Goal: Information Seeking & Learning: Learn about a topic

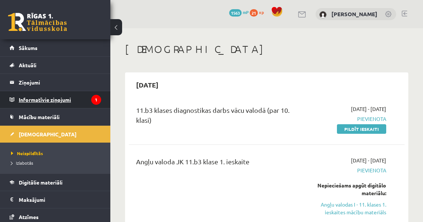
click at [68, 97] on legend "Informatīvie ziņojumi 1" at bounding box center [60, 99] width 82 height 17
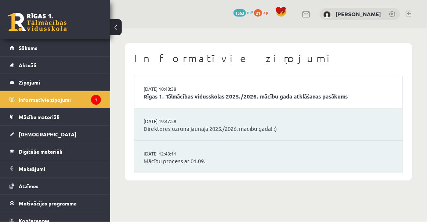
click at [264, 97] on link "Rīgas 1. Tālmācības vidusskolas 2025./2026. mācību gada atklāšanas pasākums" at bounding box center [269, 96] width 250 height 8
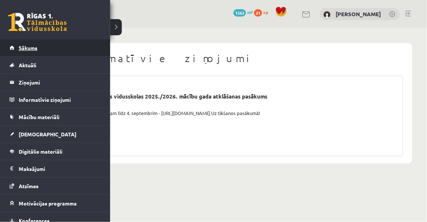
click at [26, 49] on span "Sākums" at bounding box center [28, 47] width 19 height 7
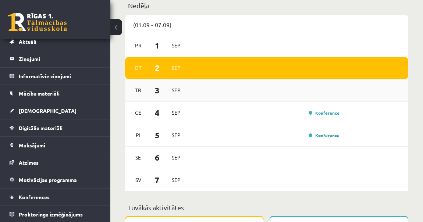
scroll to position [301, 0]
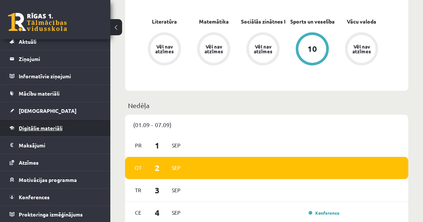
click at [68, 132] on link "Digitālie materiāli" at bounding box center [56, 127] width 92 height 17
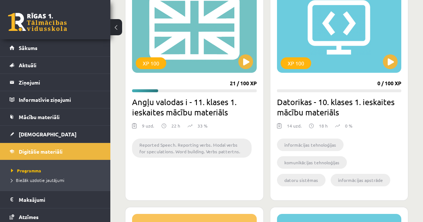
scroll to position [902, 0]
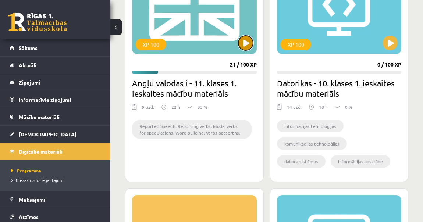
click at [243, 48] on button at bounding box center [245, 43] width 15 height 15
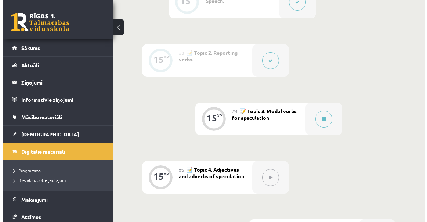
scroll to position [368, 0]
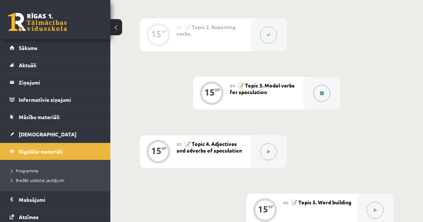
click at [326, 92] on button at bounding box center [321, 93] width 17 height 17
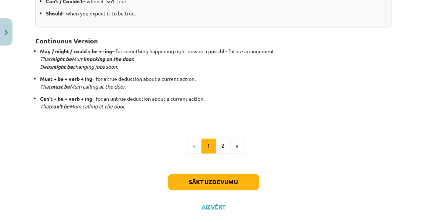
scroll to position [238, 0]
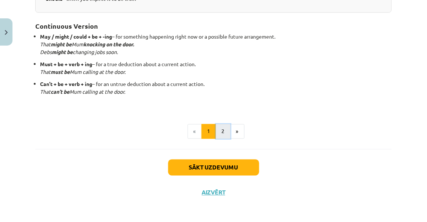
click at [223, 133] on button "2" at bounding box center [223, 131] width 15 height 15
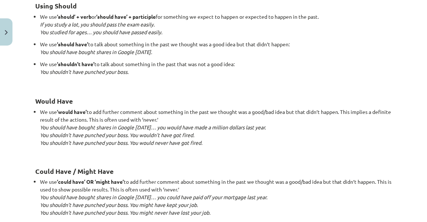
scroll to position [733, 0]
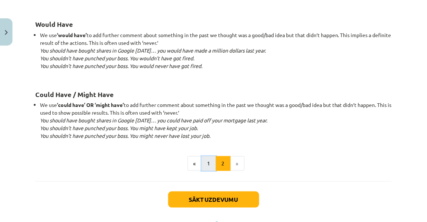
click at [208, 163] on button "1" at bounding box center [209, 163] width 15 height 15
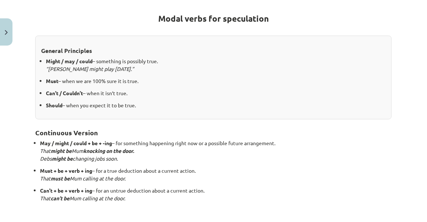
scroll to position [198, 0]
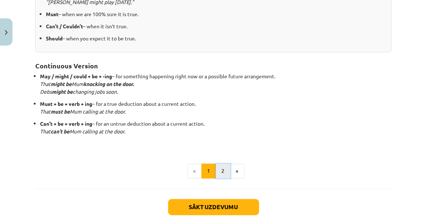
click at [225, 172] on button "2" at bounding box center [223, 171] width 15 height 15
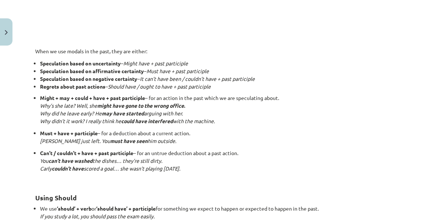
scroll to position [465, 0]
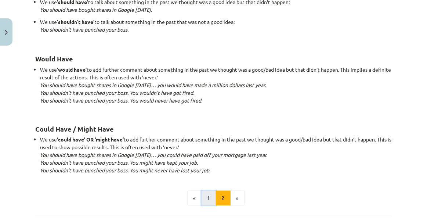
click at [209, 197] on button "1" at bounding box center [209, 198] width 15 height 15
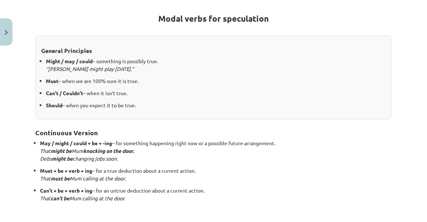
scroll to position [98, 0]
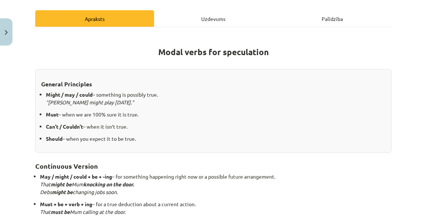
drag, startPoint x: 158, startPoint y: 51, endPoint x: 336, endPoint y: 33, distance: 178.8
click at [336, 33] on div "Modal verbs for speculation General Principles Might / may / could – something …" at bounding box center [213, 158] width 357 height 262
copy strong "Modal verbs for speculation"
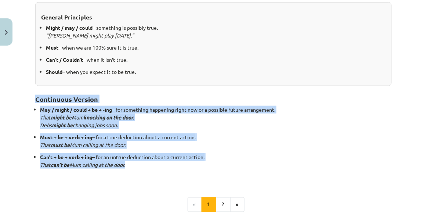
drag, startPoint x: 36, startPoint y: 97, endPoint x: 217, endPoint y: 163, distance: 192.5
click at [217, 163] on div "Modal verbs for speculation General Principles Might / may / could – something …" at bounding box center [213, 74] width 357 height 214
copy div "Continuous Version May / might / could + be + -ing – for something happening ri…"
click at [281, 156] on p "Can’t + be + verb + ing – for an untrue deduction about a current action. That …" at bounding box center [216, 160] width 352 height 15
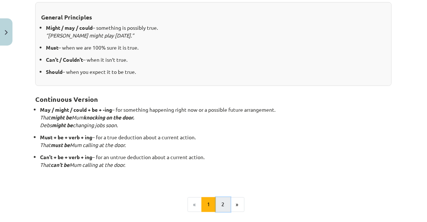
click at [221, 205] on button "2" at bounding box center [223, 204] width 15 height 15
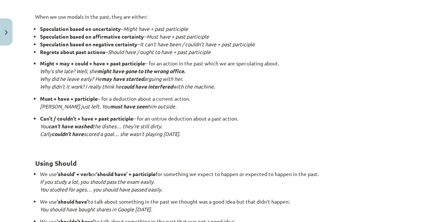
scroll to position [465, 0]
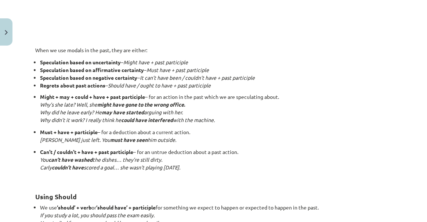
drag, startPoint x: 35, startPoint y: 50, endPoint x: 229, endPoint y: 165, distance: 225.3
click at [229, 165] on div "Talking About the Past 🎥 Watch the video to learn how to express guesses about …" at bounding box center [213, 36] width 357 height 741
copy div "When we use modals in the past, they are either: Speculation based on uncertain…"
click at [283, 148] on p "Can’t / couldn’t + have + past participle – for an untrue deduction about a pas…" at bounding box center [216, 163] width 352 height 31
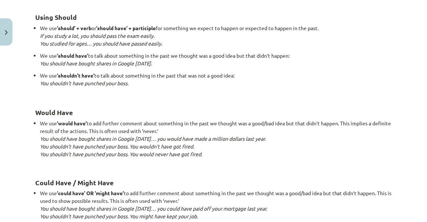
scroll to position [679, 0]
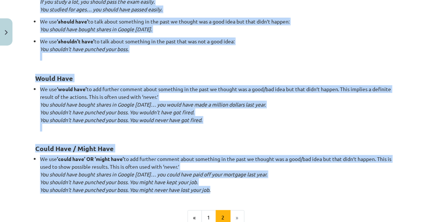
drag, startPoint x: 33, startPoint y: 94, endPoint x: 319, endPoint y: 186, distance: 299.6
copy div "Using Should We use ‘should’ + verb or ‘should have’ + participle for something…"
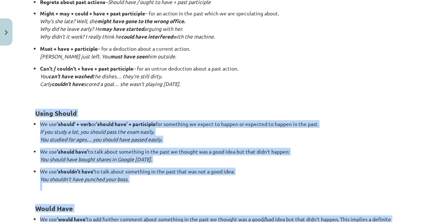
scroll to position [545, 0]
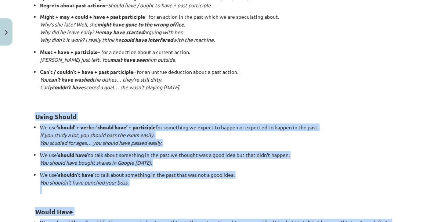
click at [36, 143] on ul "We use ‘should’ + verb or ‘should have’ + participle for something we expect to…" at bounding box center [213, 158] width 357 height 71
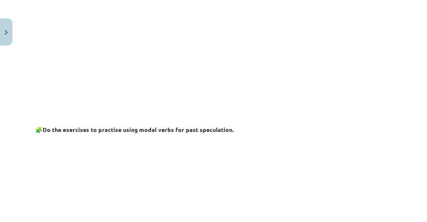
scroll to position [178, 0]
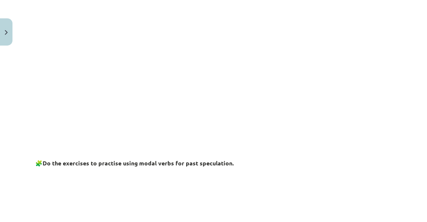
click at [0, 179] on div "Mācību tēma: Angļu valodas i - 11. klases 1. ieskaites mācību materiāls #4 📝 To…" at bounding box center [213, 111] width 427 height 222
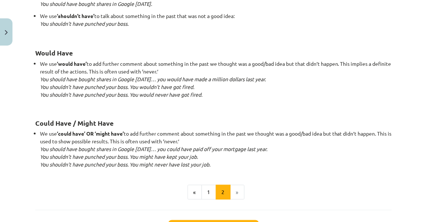
scroll to position [766, 0]
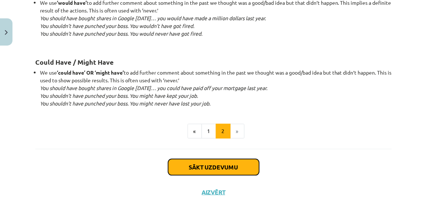
click at [219, 164] on button "Sākt uzdevumu" at bounding box center [213, 167] width 91 height 16
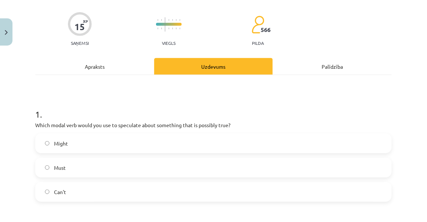
scroll to position [51, 0]
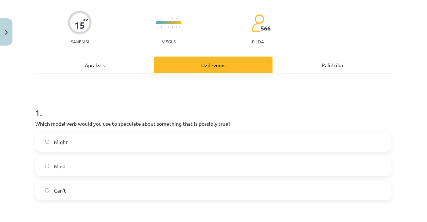
click at [47, 147] on label "Might" at bounding box center [213, 142] width 355 height 18
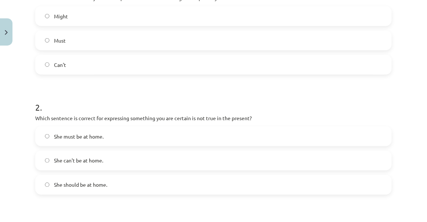
scroll to position [185, 0]
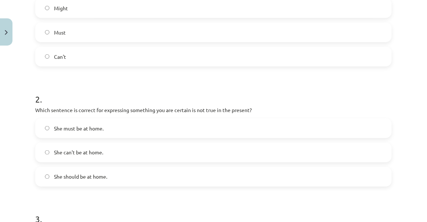
click at [61, 153] on span "She can't be at home." at bounding box center [78, 153] width 49 height 8
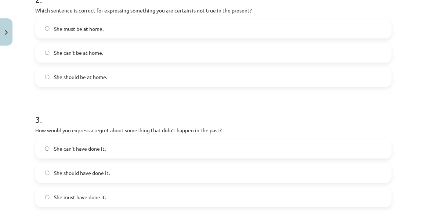
scroll to position [286, 0]
click at [103, 144] on span "She can't have done it." at bounding box center [80, 148] width 52 height 8
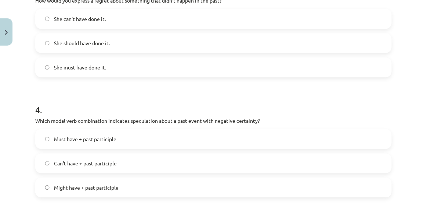
scroll to position [419, 0]
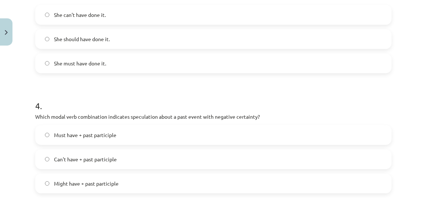
click at [64, 152] on label "Can't have + past participle" at bounding box center [213, 159] width 355 height 18
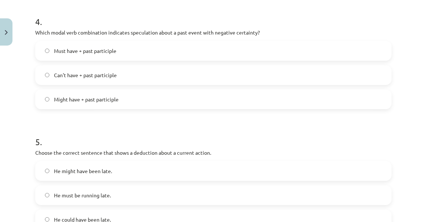
scroll to position [553, 0]
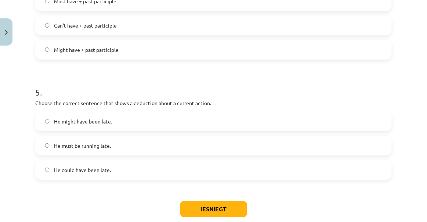
click at [130, 143] on label "He must be running late." at bounding box center [213, 145] width 355 height 18
click at [203, 208] on button "Iesniegt" at bounding box center [213, 209] width 67 height 16
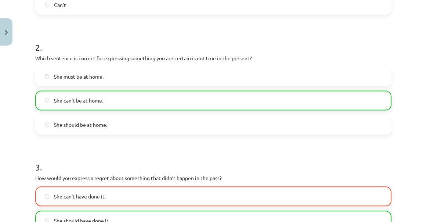
scroll to position [286, 0]
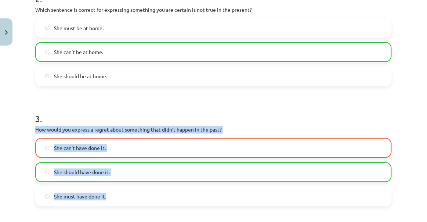
drag, startPoint x: 35, startPoint y: 127, endPoint x: 132, endPoint y: 196, distance: 118.8
click at [132, 196] on div "3 . How would you express a regret about something that didn’t happen in the pa…" at bounding box center [213, 153] width 357 height 105
copy div "How would you express a regret about something that didn’t happen in the past? …"
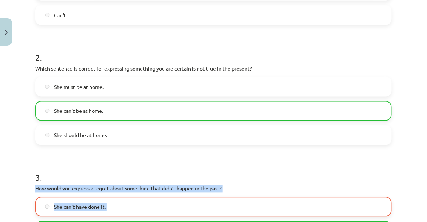
scroll to position [219, 0]
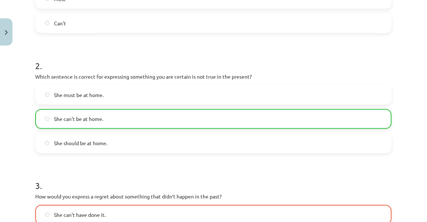
click at [4, 107] on div "Mācību tēma: Angļu valodas i - 11. klases 1. ieskaites mācību materiāls #4 📝 To…" at bounding box center [213, 111] width 427 height 222
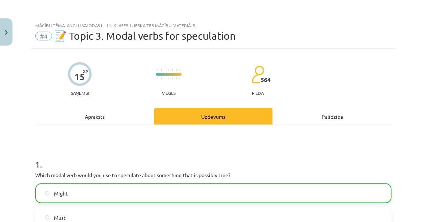
scroll to position [67, 0]
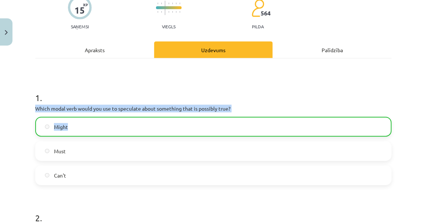
drag, startPoint x: 36, startPoint y: 105, endPoint x: 80, endPoint y: 122, distance: 47.2
click at [80, 122] on div "1 . Which modal verb would you use to speculate about something that is possibl…" at bounding box center [213, 132] width 357 height 105
copy div "Which modal verb would you use to speculate about something that is possibly tr…"
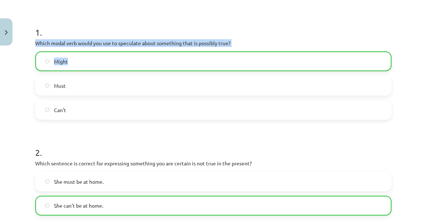
scroll to position [133, 0]
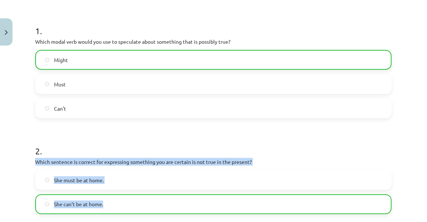
drag, startPoint x: 37, startPoint y: 160, endPoint x: 132, endPoint y: 210, distance: 107.7
click at [132, 210] on div "2 . Which sentence is correct for expressing something you are certain is not t…" at bounding box center [213, 185] width 357 height 105
copy div "Which sentence is correct for expressing something you are certain is not true …"
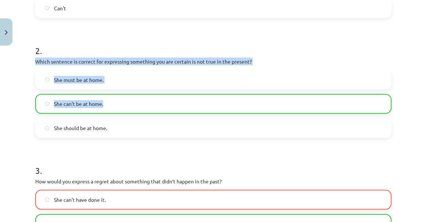
scroll to position [301, 0]
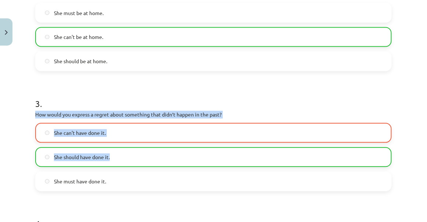
drag, startPoint x: 35, startPoint y: 113, endPoint x: 156, endPoint y: 150, distance: 127.2
click at [156, 150] on div "15 XP Saņemsi Viegls 564 pilda Apraksts Uzdevums Palīdzība 1 . Which modal verb…" at bounding box center [214, 135] width 366 height 774
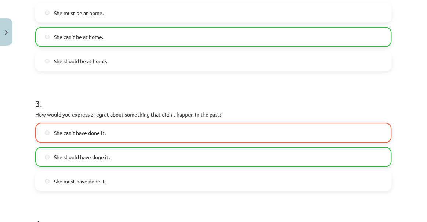
drag, startPoint x: 144, startPoint y: 160, endPoint x: 165, endPoint y: 84, distance: 78.7
click at [165, 84] on form "1 . Which modal verb would you use to speculate about something that is possibl…" at bounding box center [213, 139] width 357 height 586
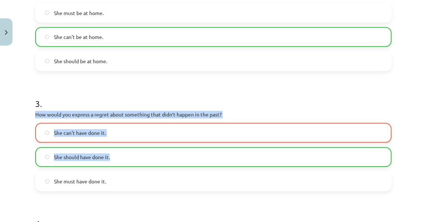
drag, startPoint x: 39, startPoint y: 115, endPoint x: 121, endPoint y: 150, distance: 89.0
click at [121, 150] on div "3 . How would you express a regret about something that didn’t happen in the pa…" at bounding box center [213, 138] width 357 height 105
copy div "How would you express a regret about something that didn’t happen in the past? …"
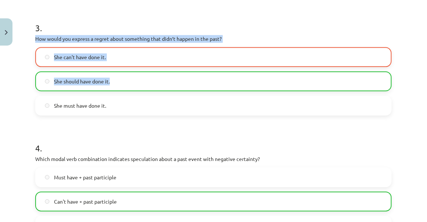
scroll to position [401, 0]
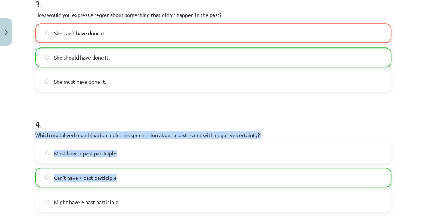
drag, startPoint x: 37, startPoint y: 132, endPoint x: 199, endPoint y: 182, distance: 169.7
click at [199, 182] on div "4 . Which modal verb combination indicates speculation about a past event with …" at bounding box center [213, 158] width 357 height 105
copy div "Which modal verb combination indicates speculation about a past event with nega…"
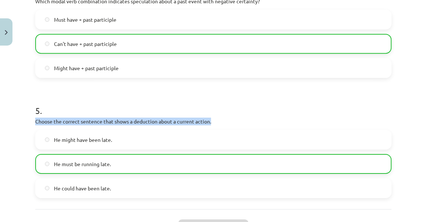
drag, startPoint x: 35, startPoint y: 119, endPoint x: 222, endPoint y: 119, distance: 187.1
click at [222, 119] on p "Choose the correct sentence that shows a deduction about a current action." at bounding box center [213, 122] width 357 height 8
copy p "Choose the correct sentence that shows a deduction about a current action."
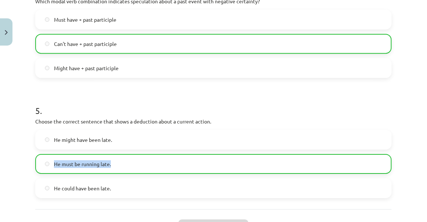
drag, startPoint x: 50, startPoint y: 163, endPoint x: 126, endPoint y: 160, distance: 75.4
click at [126, 160] on label "He must be running late." at bounding box center [213, 164] width 355 height 18
click at [232, 107] on h1 "5 ." at bounding box center [213, 104] width 357 height 23
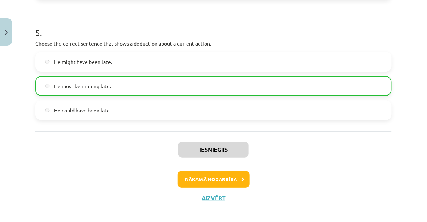
scroll to position [619, 0]
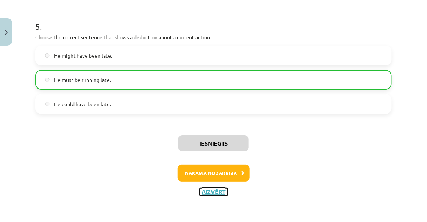
click at [207, 194] on button "Aizvērt" at bounding box center [214, 191] width 28 height 7
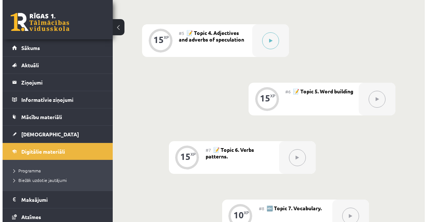
scroll to position [467, 0]
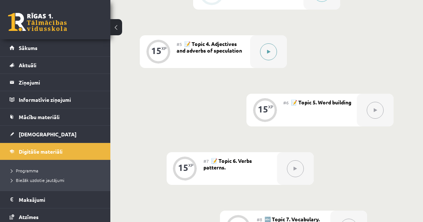
click at [265, 51] on button at bounding box center [268, 51] width 17 height 17
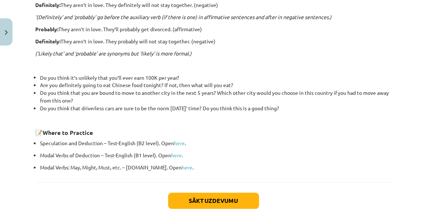
scroll to position [284, 0]
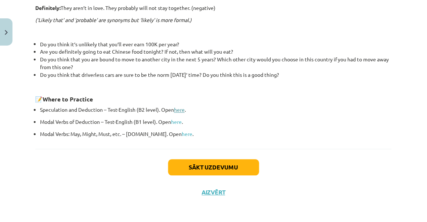
click at [178, 109] on link "here" at bounding box center [179, 110] width 11 height 7
click at [182, 120] on link "here" at bounding box center [176, 122] width 11 height 7
click at [182, 133] on link "here" at bounding box center [187, 134] width 11 height 7
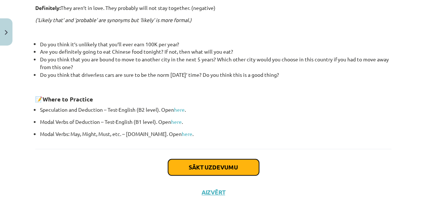
click at [204, 165] on button "Sākt uzdevumu" at bounding box center [213, 168] width 91 height 16
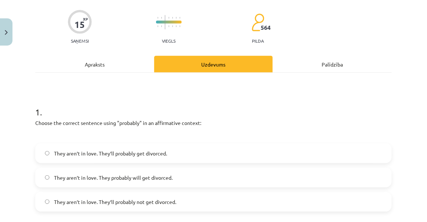
scroll to position [18, 0]
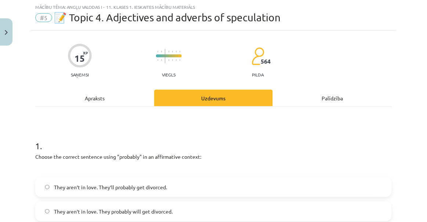
click at [103, 104] on div "Apraksts" at bounding box center [94, 98] width 119 height 17
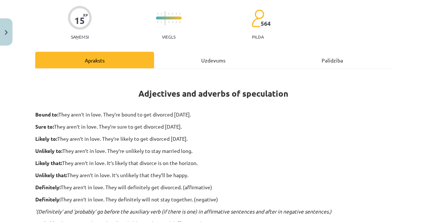
scroll to position [118, 0]
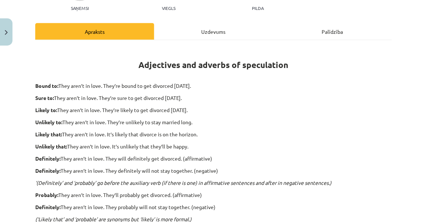
click at [227, 27] on div "Uzdevums" at bounding box center [213, 31] width 119 height 17
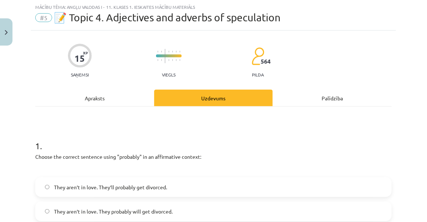
scroll to position [85, 0]
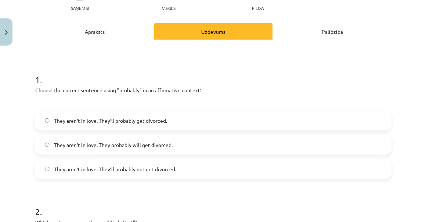
click at [127, 145] on span "They aren’t in love. They probably will get divorced." at bounding box center [113, 145] width 119 height 8
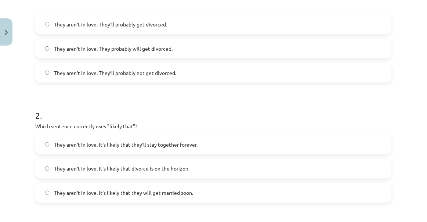
scroll to position [185, 0]
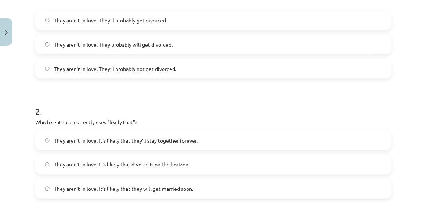
click at [93, 161] on span "They aren’t in love. It’s likely that divorce is on the horizon." at bounding box center [122, 165] width 136 height 8
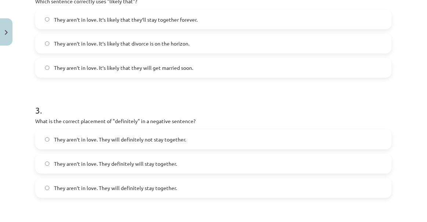
scroll to position [319, 0]
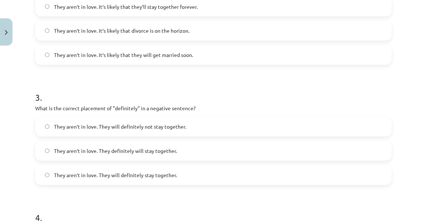
click at [108, 130] on span "They aren’t in love. They will definitely not stay together." at bounding box center [120, 127] width 132 height 8
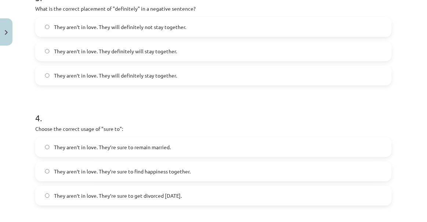
scroll to position [452, 0]
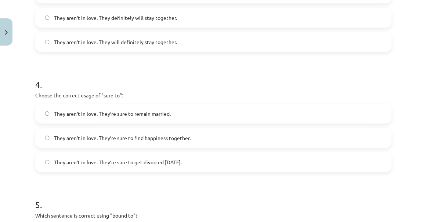
click at [148, 160] on span "They aren’t in love. They’re sure to get divorced within six months." at bounding box center [118, 162] width 128 height 8
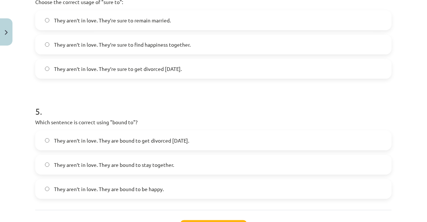
scroll to position [553, 0]
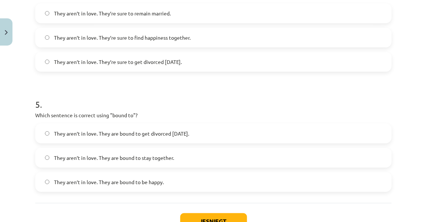
click at [104, 131] on span "They aren’t in love. They are bound to get divorced within six months." at bounding box center [121, 134] width 135 height 8
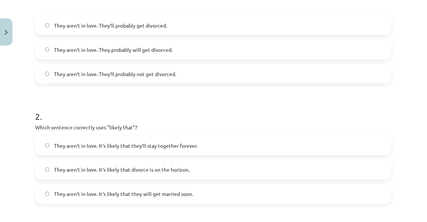
scroll to position [118, 0]
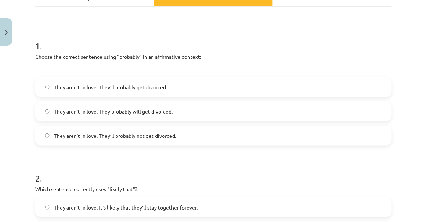
click at [90, 85] on span "They aren’t in love. They’ll probably get divorced." at bounding box center [110, 87] width 113 height 8
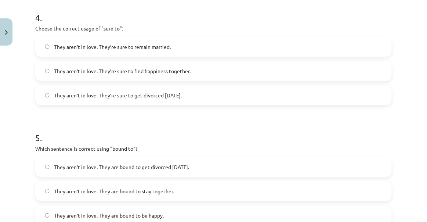
scroll to position [607, 0]
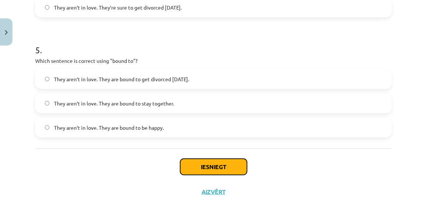
click at [236, 169] on button "Iesniegt" at bounding box center [213, 167] width 67 height 16
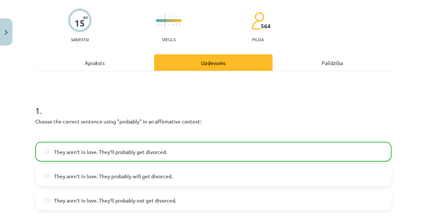
scroll to position [67, 0]
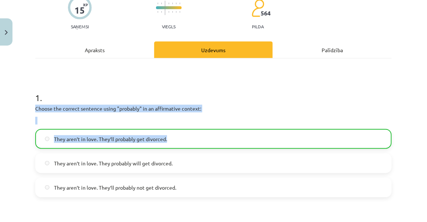
drag, startPoint x: 35, startPoint y: 107, endPoint x: 198, endPoint y: 139, distance: 165.9
click at [198, 139] on div "1 . Choose the correct sentence using "probably" in an affirmative context: The…" at bounding box center [213, 139] width 357 height 118
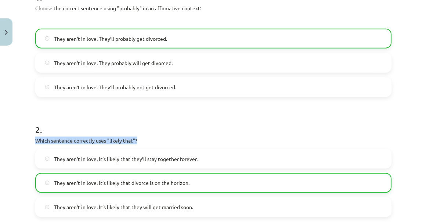
drag, startPoint x: 33, startPoint y: 139, endPoint x: 179, endPoint y: 142, distance: 146.3
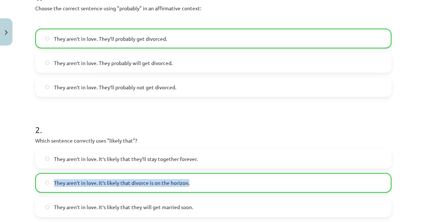
drag, startPoint x: 54, startPoint y: 180, endPoint x: 239, endPoint y: 180, distance: 185.2
click at [239, 180] on label "They aren’t in love. It’s likely that divorce is on the horizon." at bounding box center [213, 183] width 355 height 18
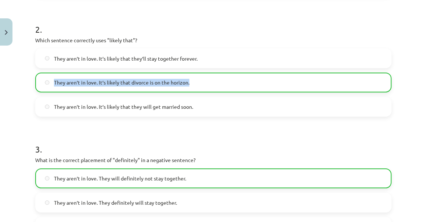
scroll to position [334, 0]
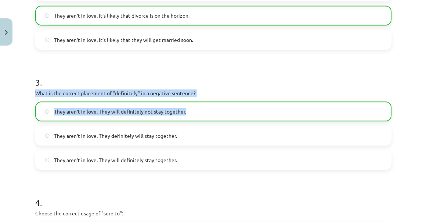
drag, startPoint x: 35, startPoint y: 90, endPoint x: 214, endPoint y: 101, distance: 179.7
click at [214, 101] on div "15 XP Saņemsi Viegls 564 pilda Apraksts Uzdevums Palīdzība 1 . Choose the corre…" at bounding box center [214, 108] width 366 height 786
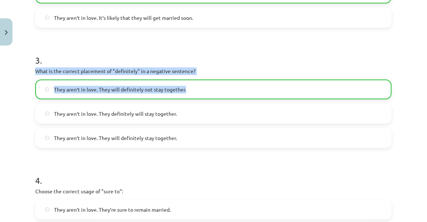
scroll to position [434, 0]
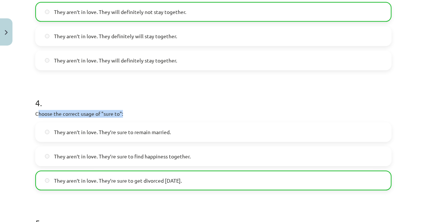
drag, startPoint x: 39, startPoint y: 111, endPoint x: 153, endPoint y: 112, distance: 113.9
click at [153, 112] on p "Choose the correct usage of "sure to":" at bounding box center [213, 114] width 357 height 8
click at [142, 110] on p "Choose the correct usage of "sure to":" at bounding box center [213, 114] width 357 height 8
click at [18, 115] on div "Mācību tēma: Angļu valodas i - 11. klases 1. ieskaites mācību materiāls #5 📝 To…" at bounding box center [213, 111] width 427 height 222
drag, startPoint x: 36, startPoint y: 111, endPoint x: 140, endPoint y: 113, distance: 104.8
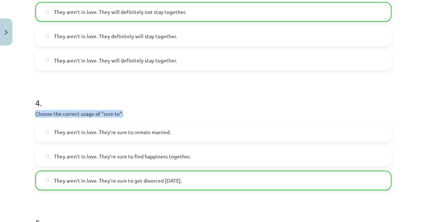
click at [140, 113] on p "Choose the correct usage of "sure to":" at bounding box center [213, 114] width 357 height 8
drag, startPoint x: 53, startPoint y: 179, endPoint x: 266, endPoint y: 183, distance: 212.5
click at [266, 183] on label "They aren’t in love. They’re sure to get divorced within six months." at bounding box center [213, 180] width 355 height 18
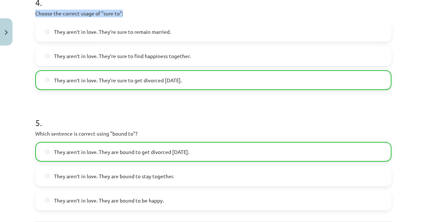
scroll to position [568, 0]
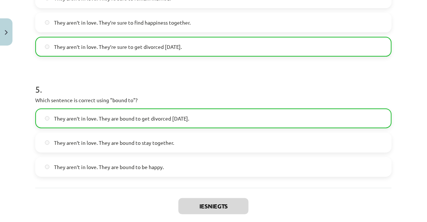
drag, startPoint x: 35, startPoint y: 97, endPoint x: 221, endPoint y: 113, distance: 186.7
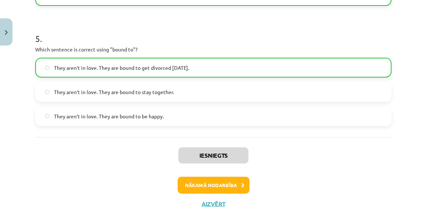
scroll to position [631, 0]
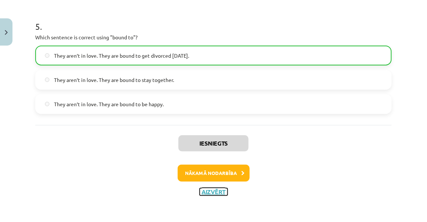
click at [208, 191] on button "Aizvērt" at bounding box center [214, 191] width 28 height 7
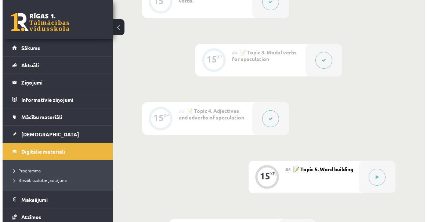
scroll to position [467, 0]
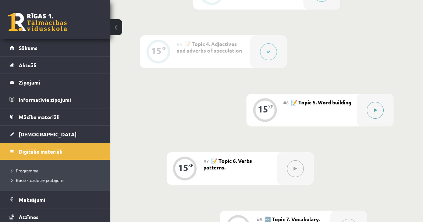
click at [373, 109] on icon at bounding box center [374, 110] width 3 height 4
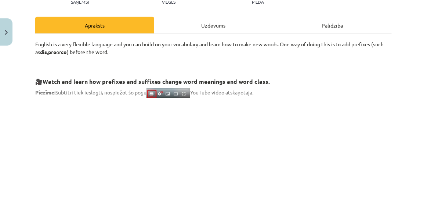
scroll to position [156, 0]
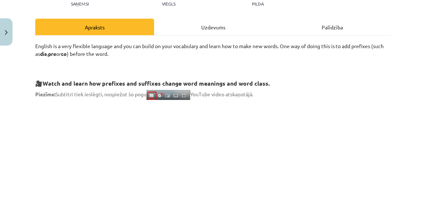
click at [200, 25] on div "Uzdevums" at bounding box center [213, 27] width 119 height 17
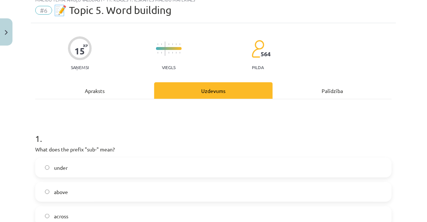
scroll to position [18, 0]
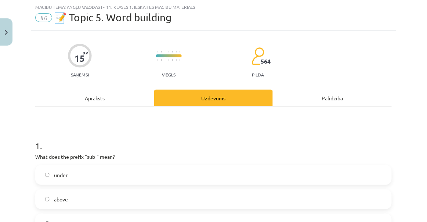
click at [16, 183] on div "Mācību tēma: Angļu valodas i - 11. klases 1. ieskaites mācību materiāls #6 📝 To…" at bounding box center [213, 111] width 427 height 222
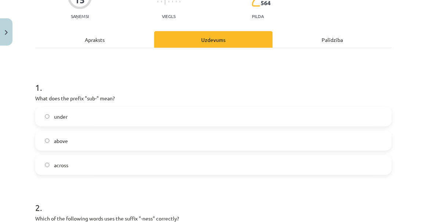
scroll to position [85, 0]
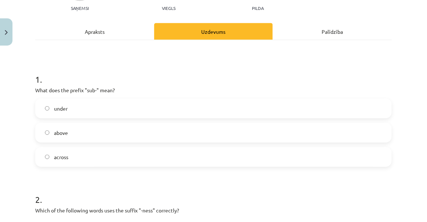
click at [97, 24] on div "Apraksts" at bounding box center [94, 31] width 119 height 17
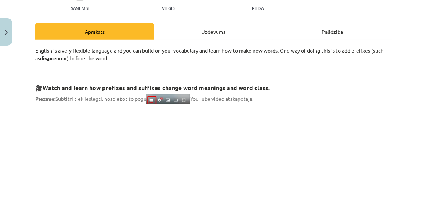
click at [190, 34] on div "Uzdevums" at bounding box center [213, 31] width 119 height 17
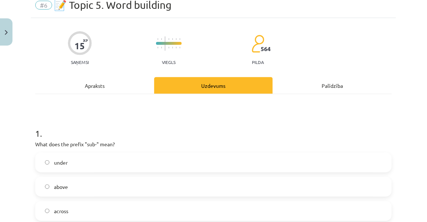
scroll to position [18, 0]
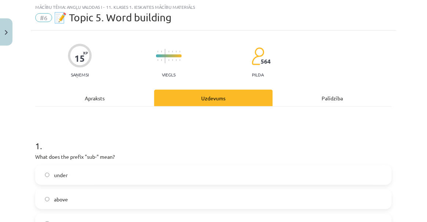
click at [83, 172] on label "under" at bounding box center [213, 175] width 355 height 18
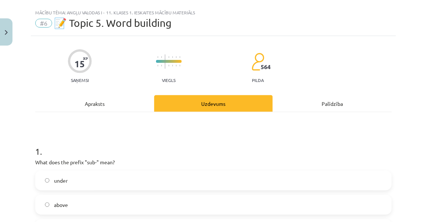
scroll to position [0, 0]
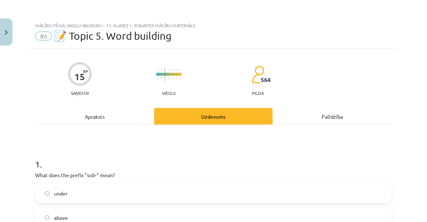
click at [94, 114] on div "Apraksts" at bounding box center [94, 116] width 119 height 17
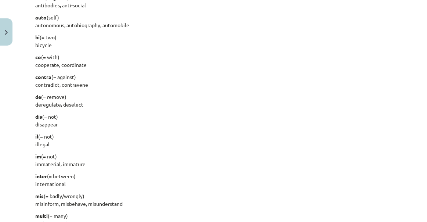
scroll to position [586, 0]
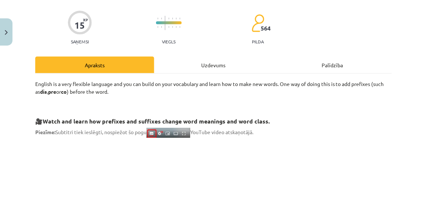
click at [218, 66] on div "Uzdevums" at bounding box center [213, 65] width 119 height 17
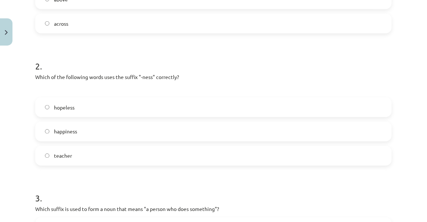
scroll to position [219, 0]
click at [122, 135] on label "happiness" at bounding box center [213, 131] width 355 height 18
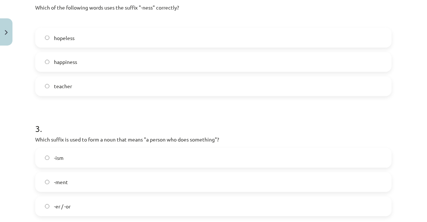
scroll to position [319, 0]
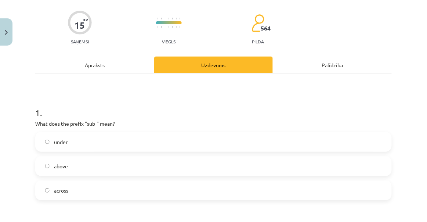
click at [86, 67] on div "Apraksts" at bounding box center [94, 65] width 119 height 17
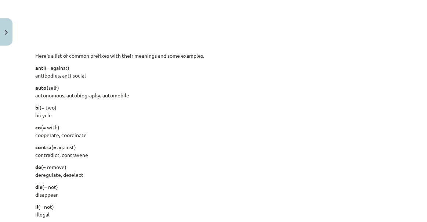
scroll to position [586, 0]
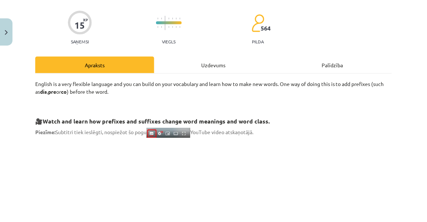
click at [196, 61] on div "Uzdevums" at bounding box center [213, 65] width 119 height 17
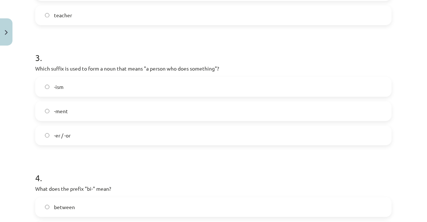
scroll to position [352, 0]
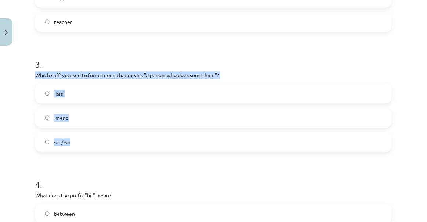
drag, startPoint x: 35, startPoint y: 74, endPoint x: 80, endPoint y: 139, distance: 79.1
click at [80, 139] on div "3 . Which suffix is used to form a noun that means "a person who does something…" at bounding box center [213, 98] width 357 height 105
click at [80, 143] on label "-er / -or" at bounding box center [213, 142] width 355 height 18
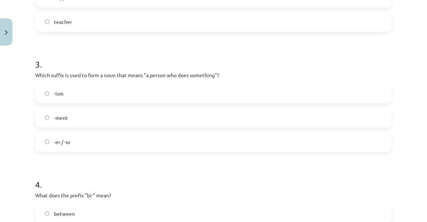
scroll to position [452, 0]
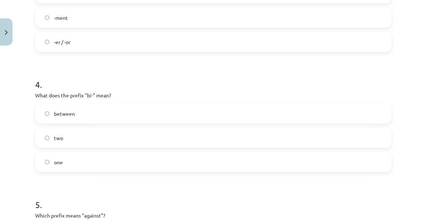
click at [92, 133] on label "two" at bounding box center [213, 138] width 355 height 18
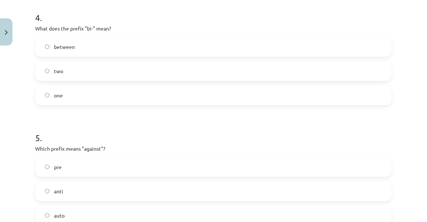
scroll to position [553, 0]
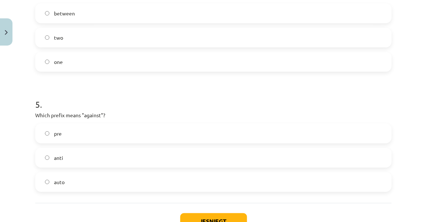
click at [102, 153] on label "anti" at bounding box center [213, 157] width 355 height 18
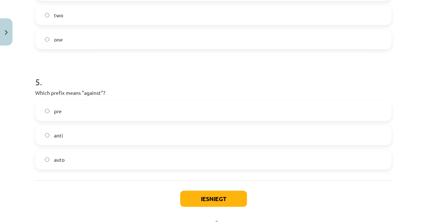
scroll to position [586, 0]
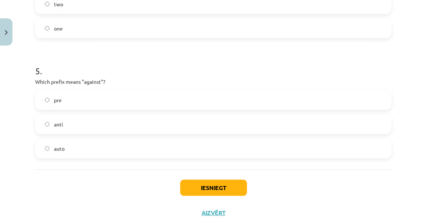
click at [185, 179] on div "Iesniegt Aizvērt" at bounding box center [213, 194] width 357 height 51
click at [185, 184] on button "Iesniegt" at bounding box center [213, 188] width 67 height 16
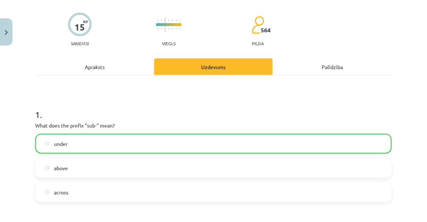
scroll to position [0, 0]
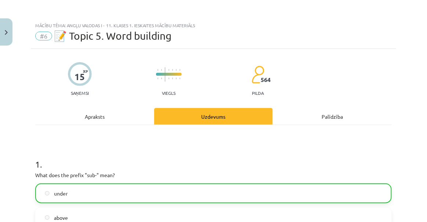
click at [91, 117] on div "Apraksts" at bounding box center [94, 116] width 119 height 17
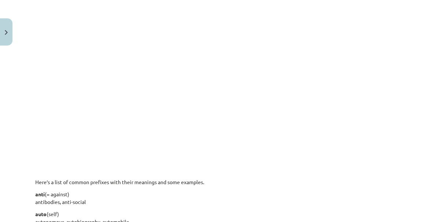
scroll to position [486, 0]
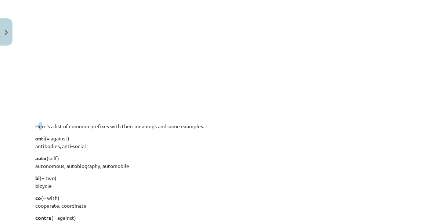
click at [42, 123] on p "Here’s a list of common prefixes with their meanings and some examples." at bounding box center [213, 126] width 357 height 8
click at [31, 138] on div "15 XP Saņemsi Viegls 564 pilda Apraksts Uzdevums Palīdzība English is a very fl…" at bounding box center [214, 141] width 366 height 1156
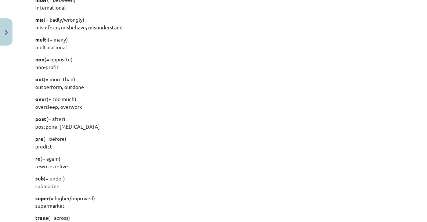
scroll to position [917, 0]
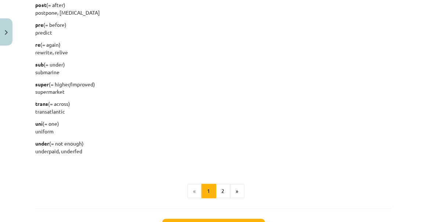
drag, startPoint x: 36, startPoint y: 136, endPoint x: 154, endPoint y: 151, distance: 118.5
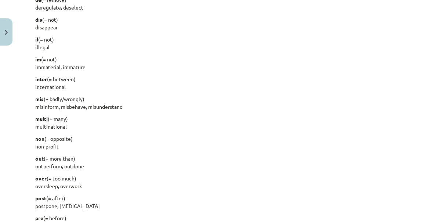
scroll to position [717, 0]
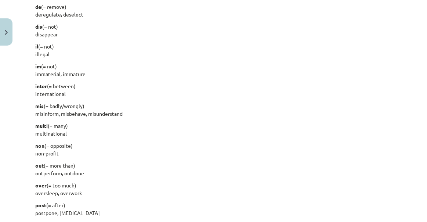
click at [183, 107] on p "mis (= badly/wrongly) misinform, misbehave, misunderstand" at bounding box center [213, 109] width 357 height 15
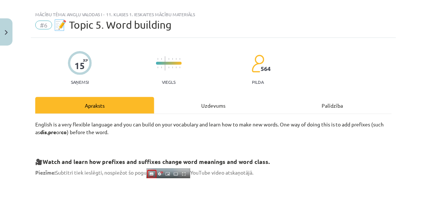
scroll to position [0, 0]
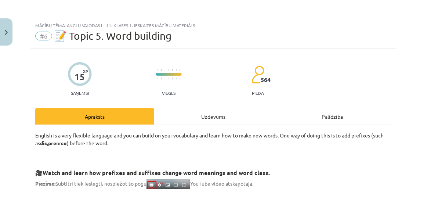
click at [185, 123] on div "Uzdevums" at bounding box center [213, 116] width 119 height 17
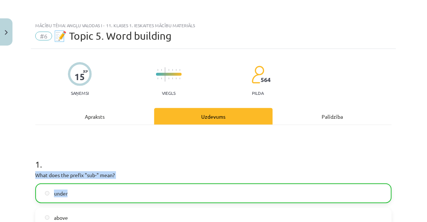
drag, startPoint x: 37, startPoint y: 172, endPoint x: 101, endPoint y: 191, distance: 67.1
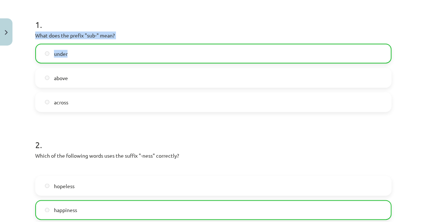
scroll to position [200, 0]
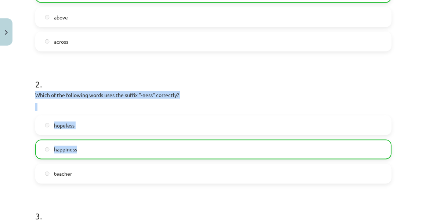
drag, startPoint x: 31, startPoint y: 89, endPoint x: 192, endPoint y: 150, distance: 171.7
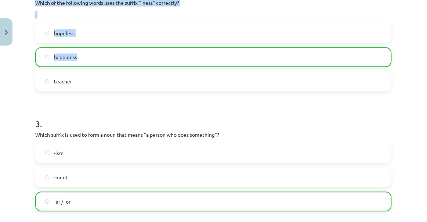
scroll to position [301, 0]
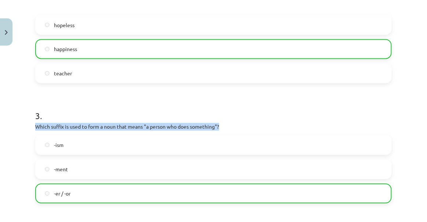
drag, startPoint x: 36, startPoint y: 125, endPoint x: 251, endPoint y: 127, distance: 215.0
click at [251, 127] on p "Which suffix is used to form a noun that means "a person who does something"?" at bounding box center [213, 127] width 357 height 8
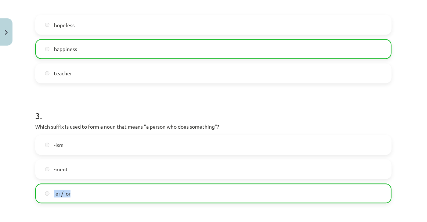
drag, startPoint x: 53, startPoint y: 194, endPoint x: 79, endPoint y: 192, distance: 26.5
click at [79, 192] on label "-er / -or" at bounding box center [213, 193] width 355 height 18
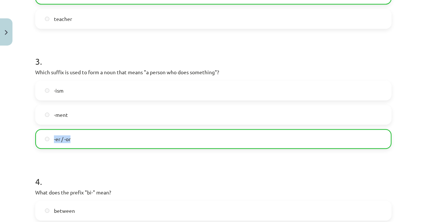
scroll to position [434, 0]
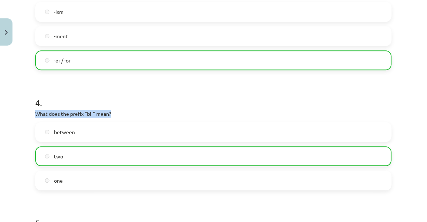
drag, startPoint x: 34, startPoint y: 112, endPoint x: 121, endPoint y: 112, distance: 86.4
click at [121, 112] on div "15 XP Saņemsi Viegls 564 pilda Apraksts Uzdevums Palīdzība 1 . What does the pr…" at bounding box center [214, 8] width 366 height 786
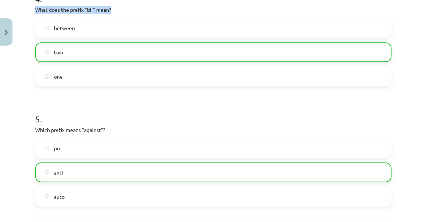
scroll to position [568, 0]
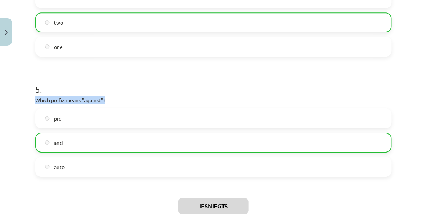
drag, startPoint x: 35, startPoint y: 99, endPoint x: 121, endPoint y: 102, distance: 85.7
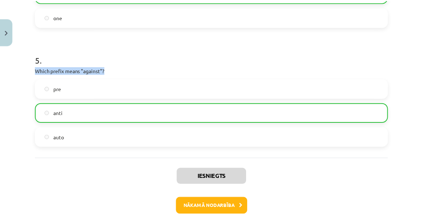
scroll to position [631, 0]
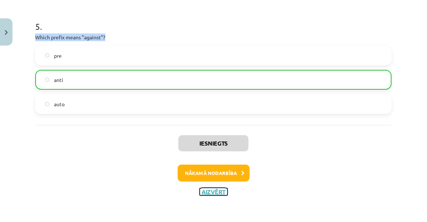
click at [215, 193] on button "Aizvērt" at bounding box center [214, 191] width 28 height 7
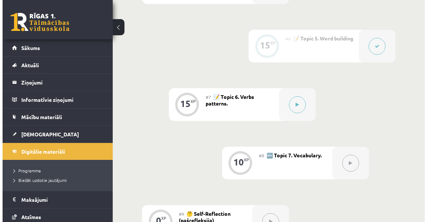
scroll to position [534, 0]
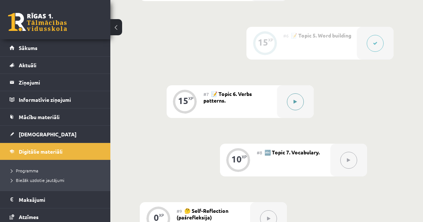
click at [295, 103] on icon at bounding box center [294, 102] width 3 height 4
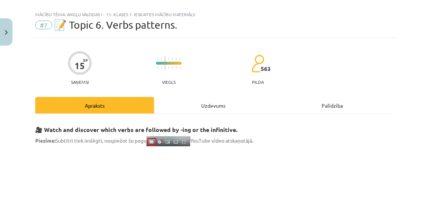
scroll to position [0, 0]
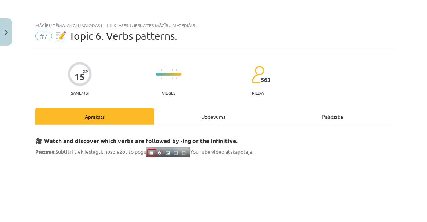
click at [229, 112] on div "Uzdevums" at bounding box center [213, 116] width 119 height 17
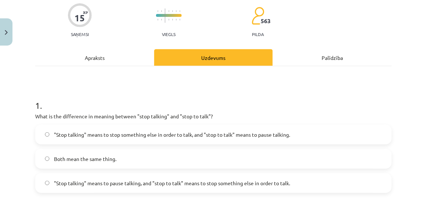
scroll to position [85, 0]
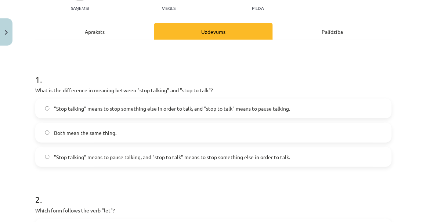
click at [165, 157] on span ""Stop talking" means to pause talking, and "stop to talk" means to stop somethi…" at bounding box center [172, 157] width 236 height 8
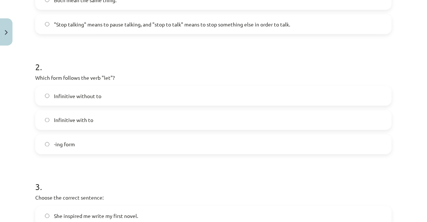
scroll to position [219, 0]
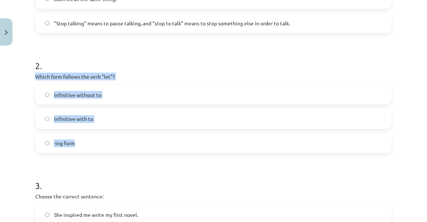
drag, startPoint x: 36, startPoint y: 75, endPoint x: 103, endPoint y: 142, distance: 94.9
click at [103, 142] on div "2 . Which form follows the verb "let"? Infinitive without to Infinitive with to…" at bounding box center [213, 100] width 357 height 105
click at [115, 94] on label "Infinitive without to" at bounding box center [213, 95] width 355 height 18
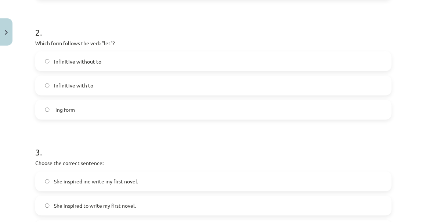
scroll to position [286, 0]
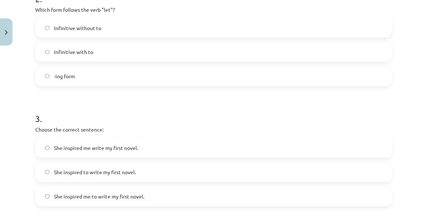
click at [94, 200] on label "She inspired me to write my first novel." at bounding box center [213, 196] width 355 height 18
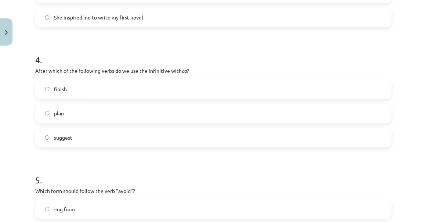
scroll to position [452, 0]
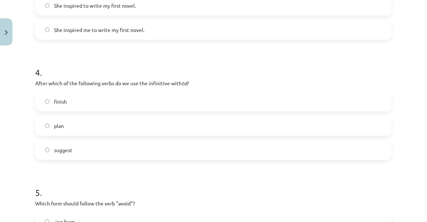
click at [69, 123] on label "plan" at bounding box center [213, 126] width 355 height 18
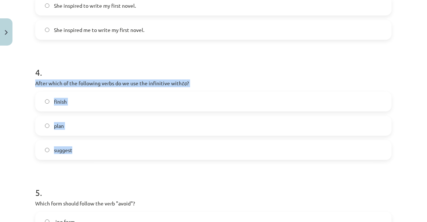
drag, startPoint x: 36, startPoint y: 82, endPoint x: 97, endPoint y: 147, distance: 89.4
click at [97, 147] on div "4 . After which of the following verbs do we use the infinitive with to ? finis…" at bounding box center [213, 106] width 357 height 105
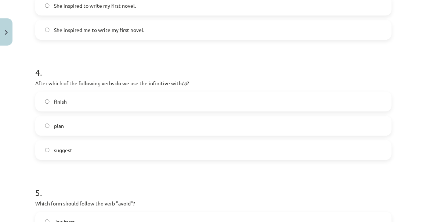
click at [66, 186] on h1 "5 ." at bounding box center [213, 186] width 357 height 23
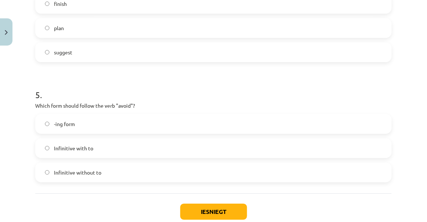
scroll to position [586, 0]
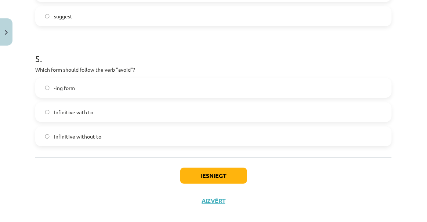
click at [72, 118] on label "Infinitive with to" at bounding box center [213, 112] width 355 height 18
drag, startPoint x: 44, startPoint y: 86, endPoint x: 102, endPoint y: 88, distance: 58.5
click at [102, 88] on label "-ing form" at bounding box center [213, 88] width 355 height 18
click at [202, 67] on p "Which form should follow the verb "avoid"?" at bounding box center [213, 70] width 357 height 8
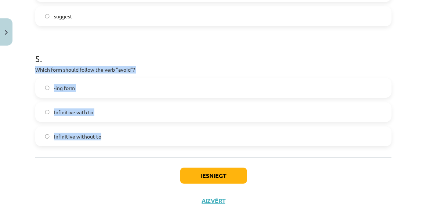
drag, startPoint x: 35, startPoint y: 70, endPoint x: 130, endPoint y: 148, distance: 122.7
click at [109, 85] on label "-ing form" at bounding box center [213, 88] width 355 height 18
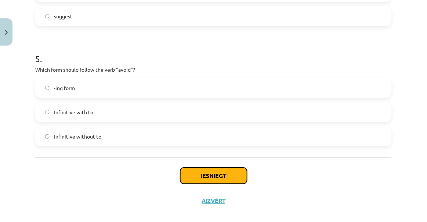
click at [192, 172] on button "Iesniegt" at bounding box center [213, 176] width 67 height 16
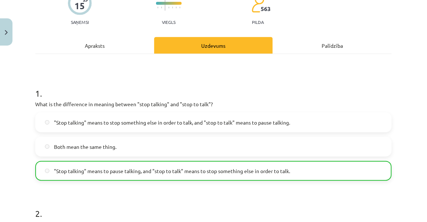
scroll to position [133, 0]
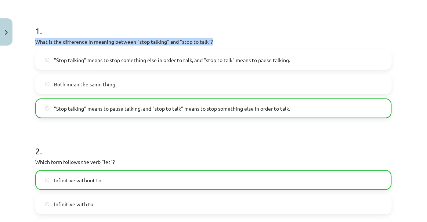
drag, startPoint x: 35, startPoint y: 42, endPoint x: 254, endPoint y: 37, distance: 218.7
click at [254, 37] on div "1 . What is the difference in meaning between "stop talking" and "stop to talk"…" at bounding box center [213, 65] width 357 height 105
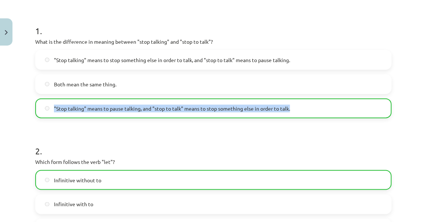
drag, startPoint x: 53, startPoint y: 105, endPoint x: 337, endPoint y: 103, distance: 283.7
click at [337, 103] on label ""Stop talking" means to pause talking, and "stop to talk" means to stop somethi…" at bounding box center [213, 108] width 355 height 18
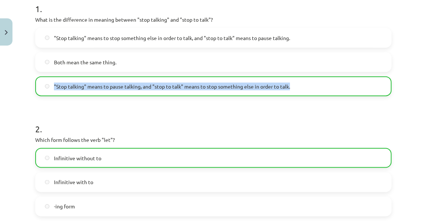
scroll to position [167, 0]
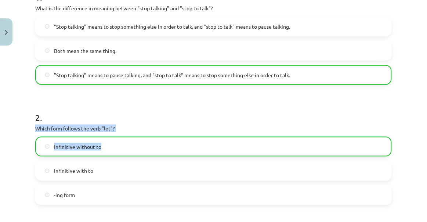
drag, startPoint x: 36, startPoint y: 127, endPoint x: 128, endPoint y: 141, distance: 93.0
click at [128, 141] on div "2 . Which form follows the verb "let"? Infinitive without to Infinitive with to…" at bounding box center [213, 152] width 357 height 105
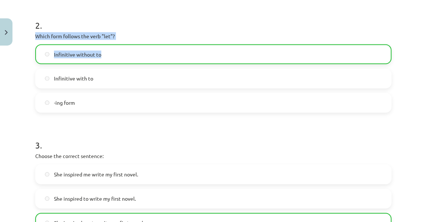
scroll to position [267, 0]
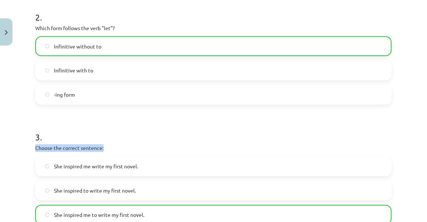
drag, startPoint x: 35, startPoint y: 145, endPoint x: 114, endPoint y: 144, distance: 79.0
click at [114, 144] on div "15 XP Saņemsi Viegls 563 pilda Apraksts Uzdevums Palīdzība 1 . What is the diff…" at bounding box center [214, 169] width 366 height 774
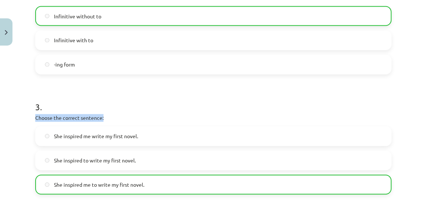
scroll to position [334, 0]
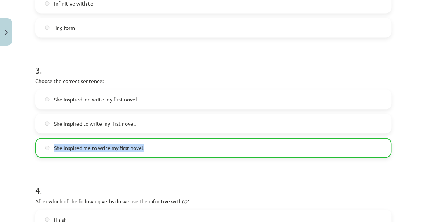
drag, startPoint x: 51, startPoint y: 148, endPoint x: 190, endPoint y: 140, distance: 139.9
click at [190, 140] on label "She inspired me to write my first novel." at bounding box center [213, 148] width 355 height 18
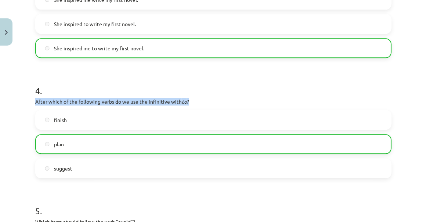
drag, startPoint x: 31, startPoint y: 98, endPoint x: 238, endPoint y: 98, distance: 206.9
click at [238, 98] on div "15 XP Saņemsi Viegls 563 pilda Apraksts Uzdevums Palīdzība 1 . What is the diff…" at bounding box center [214, 2] width 366 height 774
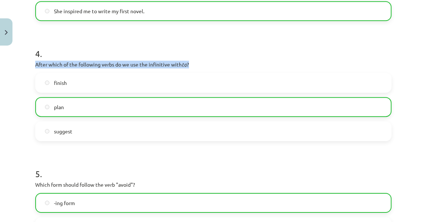
scroll to position [534, 0]
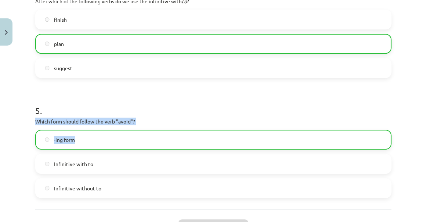
drag, startPoint x: 34, startPoint y: 119, endPoint x: 92, endPoint y: 144, distance: 62.7
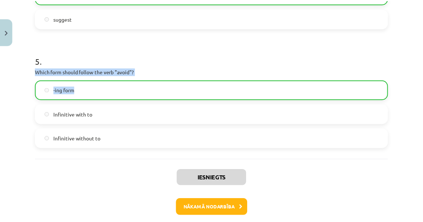
scroll to position [619, 0]
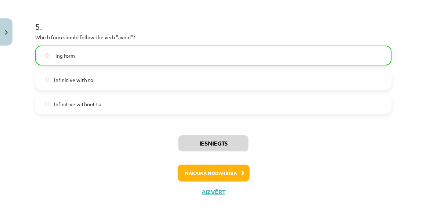
click at [211, 198] on div "Iesniegts Nākamā nodarbība Aizvērt" at bounding box center [213, 162] width 357 height 75
click at [209, 195] on div "Iesniegts Nākamā nodarbība Aizvērt" at bounding box center [213, 162] width 357 height 75
click at [208, 186] on div "Iesniegts Nākamā nodarbība Aizvērt" at bounding box center [213, 162] width 357 height 75
click at [208, 190] on button "Aizvērt" at bounding box center [214, 191] width 28 height 7
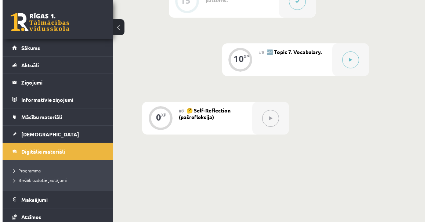
scroll to position [501, 0]
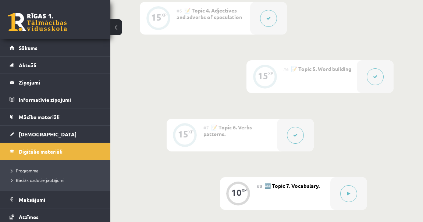
click at [376, 76] on icon at bounding box center [375, 77] width 4 height 4
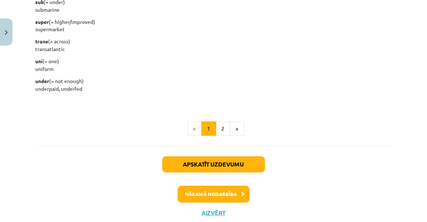
scroll to position [995, 0]
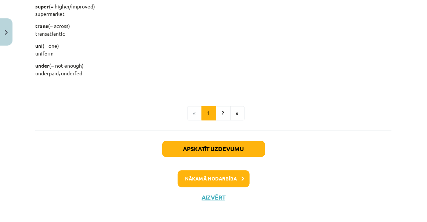
drag, startPoint x: 36, startPoint y: 121, endPoint x: 112, endPoint y: 70, distance: 91.0
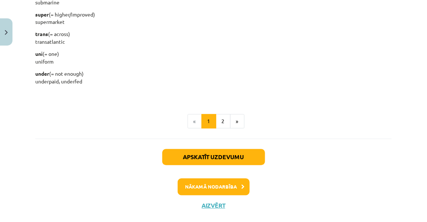
scroll to position [1000, 0]
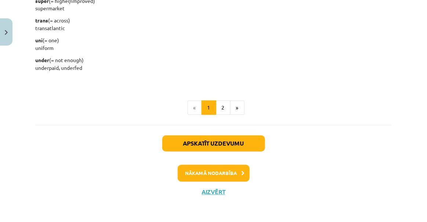
click at [0, 98] on div "Mācību tēma: Angļu valodas i - 11. klases 1. ieskaites mācību materiāls #6 📝 To…" at bounding box center [213, 111] width 427 height 222
click at [223, 107] on button "2" at bounding box center [223, 108] width 15 height 15
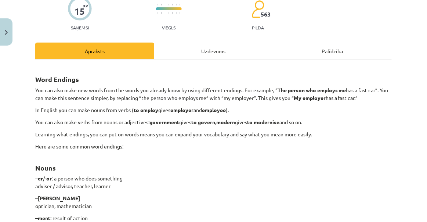
scroll to position [67, 0]
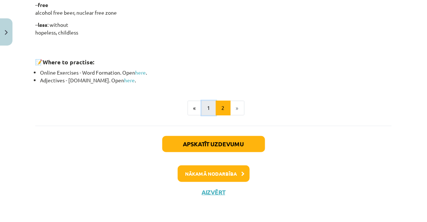
click at [212, 108] on button "1" at bounding box center [209, 108] width 15 height 15
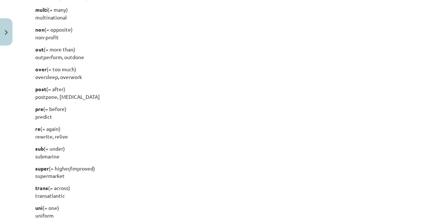
scroll to position [1000, 0]
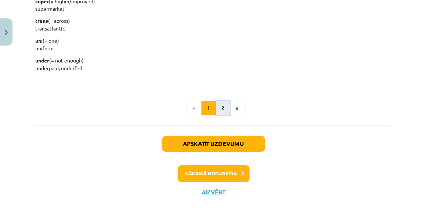
click at [220, 112] on button "2" at bounding box center [223, 108] width 15 height 15
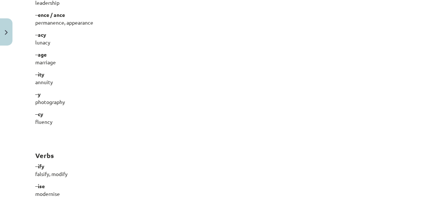
scroll to position [401, 0]
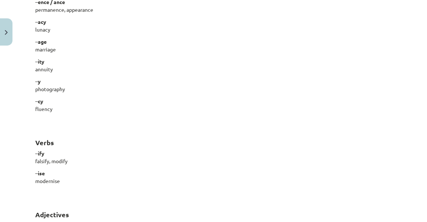
drag, startPoint x: 35, startPoint y: 100, endPoint x: 122, endPoint y: 179, distance: 118.1
click at [122, 179] on div "Word Endings You can also make new words from the words you already know by usi…" at bounding box center [213, 57] width 357 height 653
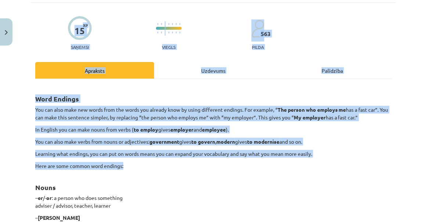
scroll to position [100, 0]
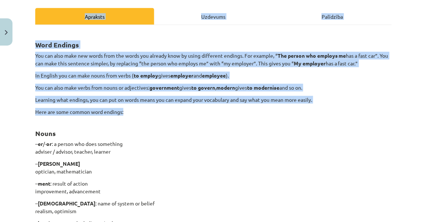
click at [160, 136] on h2 "Nouns" at bounding box center [213, 129] width 357 height 18
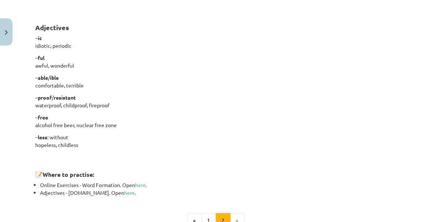
scroll to position [534, 0]
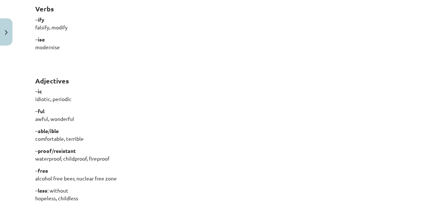
drag, startPoint x: 36, startPoint y: 80, endPoint x: 102, endPoint y: 200, distance: 137.5
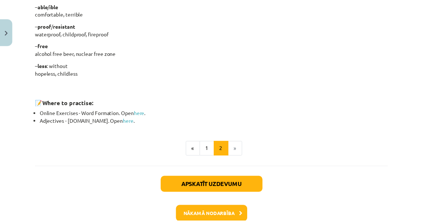
scroll to position [700, 0]
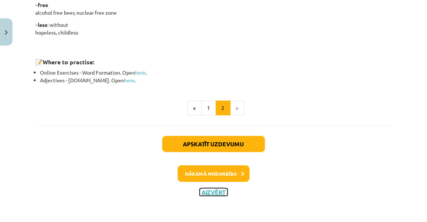
click at [211, 189] on button "Aizvērt" at bounding box center [214, 192] width 28 height 7
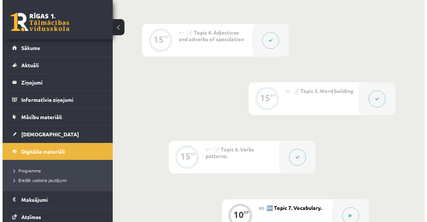
scroll to position [467, 0]
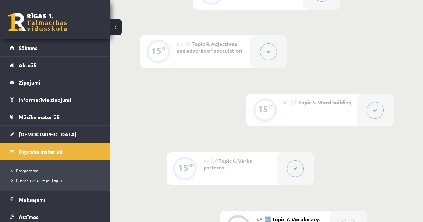
click at [290, 172] on button at bounding box center [295, 168] width 17 height 17
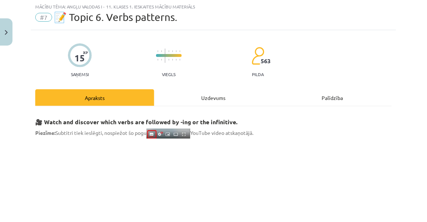
scroll to position [0, 0]
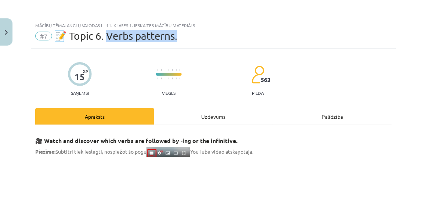
drag, startPoint x: 110, startPoint y: 37, endPoint x: 181, endPoint y: 40, distance: 70.6
click at [181, 40] on div "#7 📝 Topic 6. Verbs patterns." at bounding box center [213, 36] width 357 height 12
click at [207, 36] on div "#7 📝 Topic 6. Verbs patterns." at bounding box center [213, 36] width 357 height 12
drag, startPoint x: 111, startPoint y: 36, endPoint x: 176, endPoint y: 38, distance: 64.7
click at [176, 38] on span "📝 Topic 6. Verbs patterns." at bounding box center [115, 36] width 123 height 12
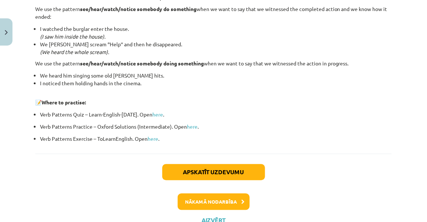
scroll to position [1046, 0]
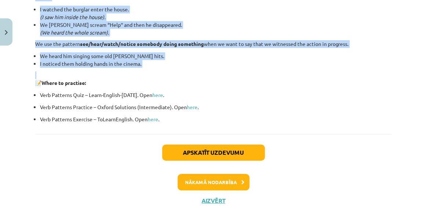
drag, startPoint x: 36, startPoint y: 26, endPoint x: 246, endPoint y: 70, distance: 214.9
click at [231, 98] on ul "Verb Patterns Quiz – Learn-English-Today. Open here . Verb Patterns Practice – …" at bounding box center [213, 107] width 357 height 32
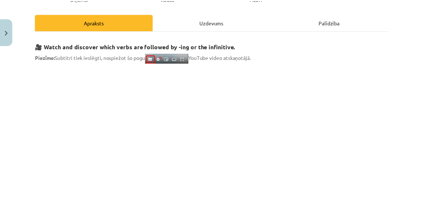
scroll to position [0, 0]
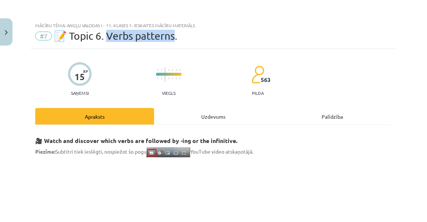
drag, startPoint x: 108, startPoint y: 38, endPoint x: 175, endPoint y: 39, distance: 66.9
click at [175, 39] on span "📝 Topic 6. Verbs patterns." at bounding box center [115, 36] width 123 height 12
click at [3, 23] on button "Close" at bounding box center [6, 31] width 12 height 27
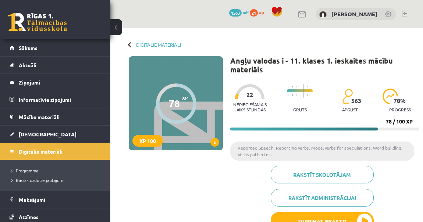
click at [110, 22] on div "0 Dāvanas 1563 mP 21 xp" at bounding box center [55, 19] width 110 height 39
click at [114, 27] on button at bounding box center [116, 27] width 12 height 16
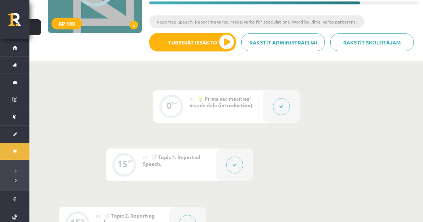
scroll to position [133, 0]
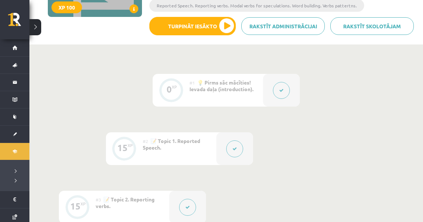
click at [38, 31] on button at bounding box center [35, 27] width 12 height 16
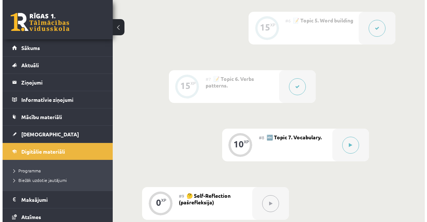
scroll to position [568, 0]
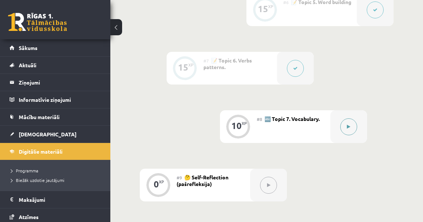
click at [356, 125] on button at bounding box center [348, 126] width 17 height 17
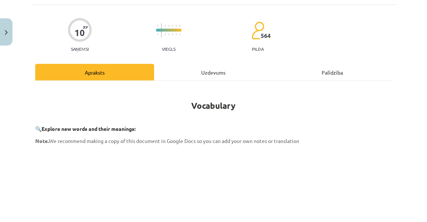
scroll to position [7, 0]
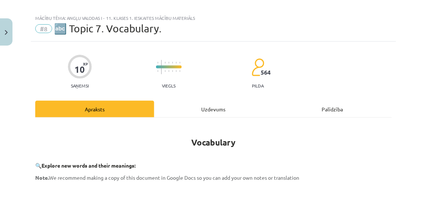
click at [222, 114] on div "Uzdevums" at bounding box center [213, 109] width 119 height 17
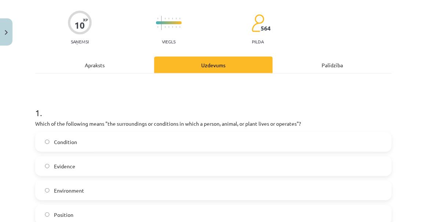
scroll to position [85, 0]
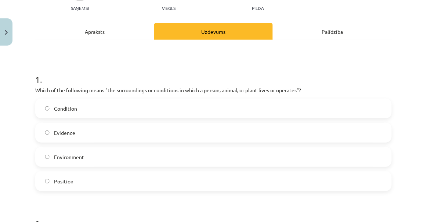
click at [90, 160] on label "Environment" at bounding box center [213, 157] width 355 height 18
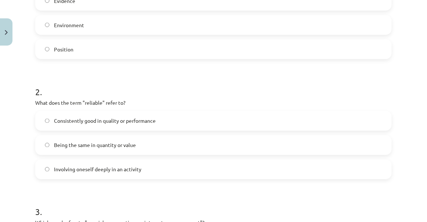
scroll to position [219, 0]
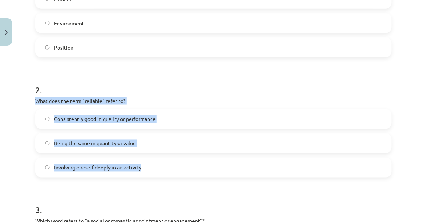
drag, startPoint x: 36, startPoint y: 97, endPoint x: 146, endPoint y: 161, distance: 127.3
click at [146, 161] on div "2 . What does the term "reliable" refer to? Consistently good in quality or per…" at bounding box center [213, 124] width 357 height 105
click at [221, 117] on label "Consistently good in quality or performance" at bounding box center [213, 119] width 355 height 18
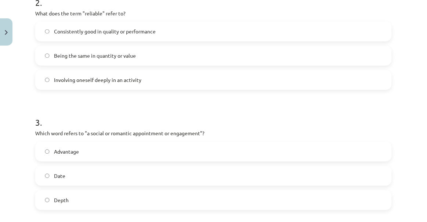
scroll to position [352, 0]
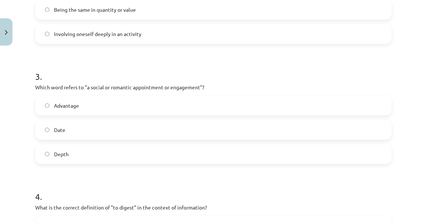
click at [84, 129] on label "Date" at bounding box center [213, 130] width 355 height 18
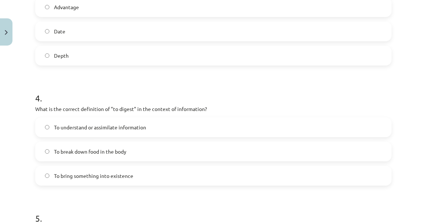
scroll to position [452, 0]
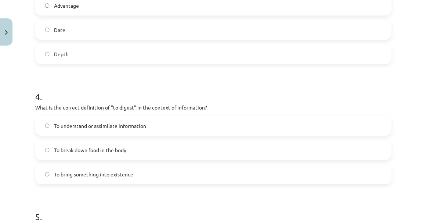
click at [112, 154] on label "To break down food in the body" at bounding box center [213, 150] width 355 height 18
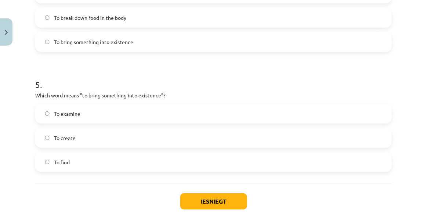
scroll to position [586, 0]
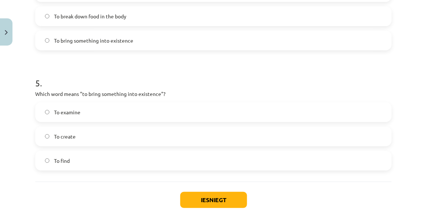
click at [59, 135] on span "To create" at bounding box center [65, 137] width 22 height 8
click at [193, 202] on button "Iesniegt" at bounding box center [213, 200] width 67 height 16
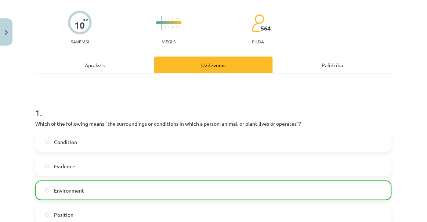
scroll to position [85, 0]
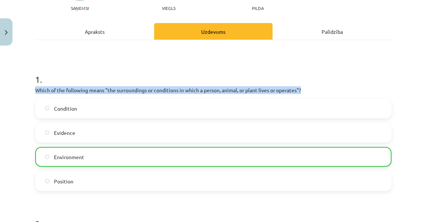
drag, startPoint x: 33, startPoint y: 90, endPoint x: 334, endPoint y: 92, distance: 301.0
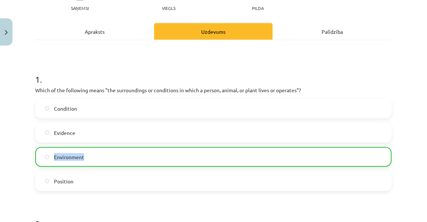
drag, startPoint x: 52, startPoint y: 152, endPoint x: 130, endPoint y: 154, distance: 78.7
click at [130, 154] on label "Environment" at bounding box center [213, 157] width 355 height 18
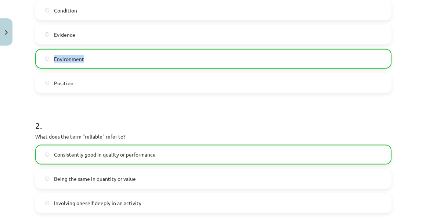
scroll to position [185, 0]
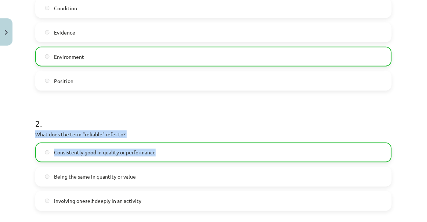
drag, startPoint x: 36, startPoint y: 132, endPoint x: 186, endPoint y: 153, distance: 151.3
click at [186, 153] on div "2 . What does the term "reliable" refer to? Consistently good in quality or per…" at bounding box center [213, 157] width 357 height 105
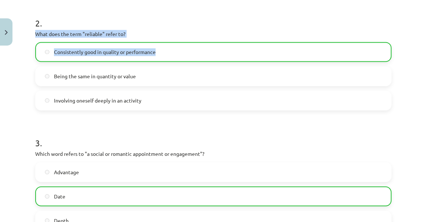
scroll to position [352, 0]
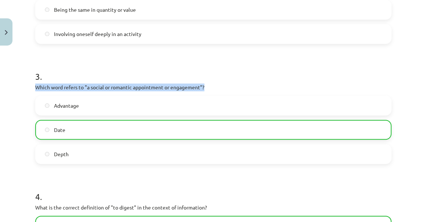
drag, startPoint x: 36, startPoint y: 86, endPoint x: 247, endPoint y: 90, distance: 210.6
click at [247, 90] on p "Which word refers to "a social or romantic appointment or engagement"?" at bounding box center [213, 87] width 357 height 8
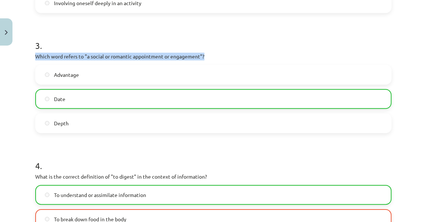
scroll to position [452, 0]
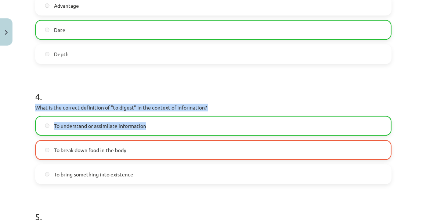
drag, startPoint x: 35, startPoint y: 104, endPoint x: 172, endPoint y: 115, distance: 137.2
click at [172, 115] on div "4 . What is the correct definition of "to digest" in the context of information…" at bounding box center [213, 131] width 357 height 105
click at [12, 108] on div "Mācību tēma: Angļu valodas i - 11. klases 1. ieskaites mācību materiāls #8 🔤 To…" at bounding box center [213, 111] width 427 height 222
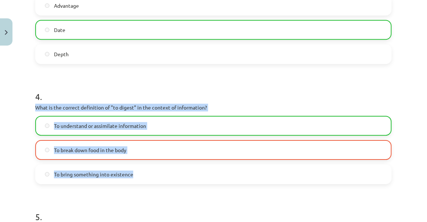
drag, startPoint x: 34, startPoint y: 103, endPoint x: 185, endPoint y: 176, distance: 168.2
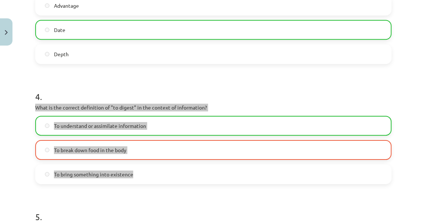
scroll to position [553, 0]
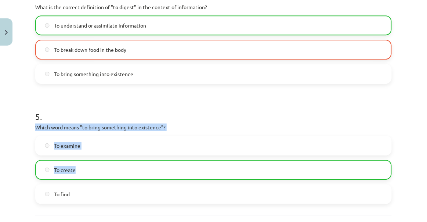
drag, startPoint x: 33, startPoint y: 126, endPoint x: 176, endPoint y: 161, distance: 147.5
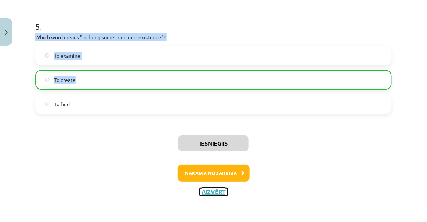
click at [212, 192] on button "Aizvērt" at bounding box center [214, 191] width 28 height 7
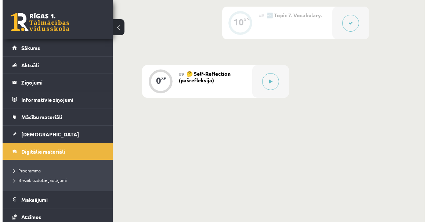
scroll to position [676, 0]
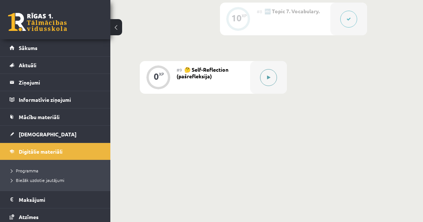
click at [270, 79] on button at bounding box center [268, 77] width 17 height 17
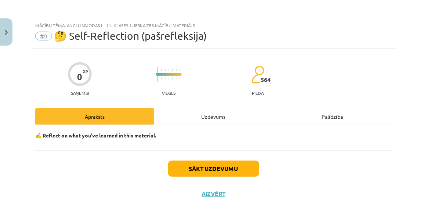
click at [236, 110] on div "Uzdevums" at bounding box center [213, 116] width 119 height 17
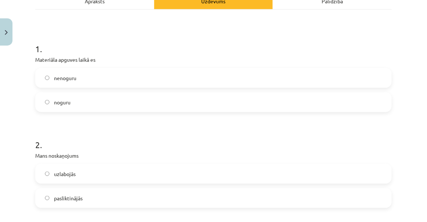
scroll to position [102, 0]
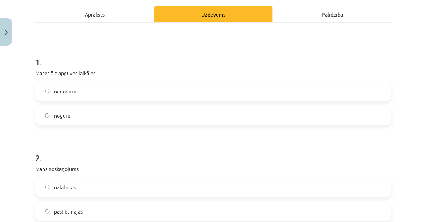
click at [73, 89] on span "nenoguru" at bounding box center [65, 91] width 22 height 8
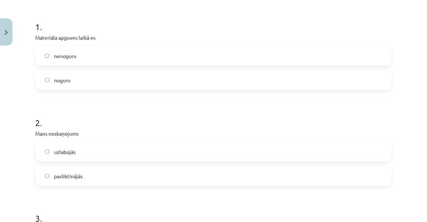
scroll to position [169, 0]
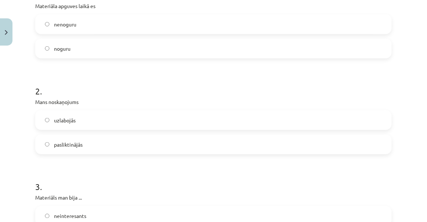
drag, startPoint x: 74, startPoint y: 123, endPoint x: 56, endPoint y: 132, distance: 19.9
click at [56, 132] on div "uzlabojās pasliktinājās" at bounding box center [213, 132] width 357 height 44
click at [58, 117] on span "uzlabojās" at bounding box center [65, 121] width 22 height 8
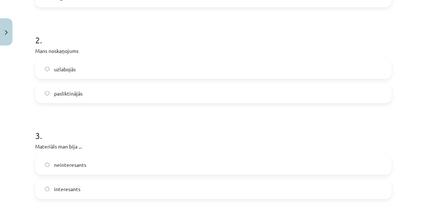
scroll to position [236, 0]
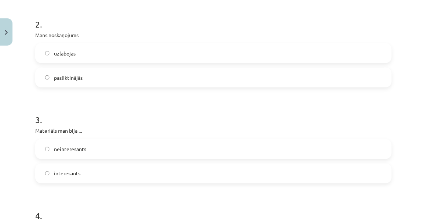
click at [78, 169] on label "interesants" at bounding box center [213, 173] width 355 height 18
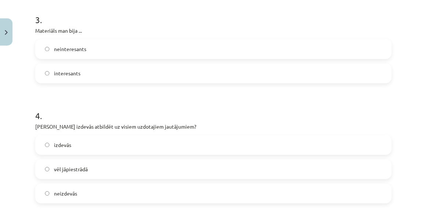
scroll to position [369, 0]
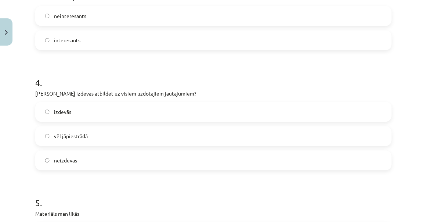
click at [87, 139] on span "vēl jāpiestrādā" at bounding box center [71, 136] width 34 height 8
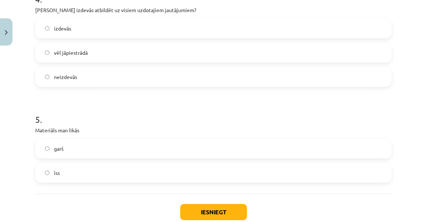
scroll to position [470, 0]
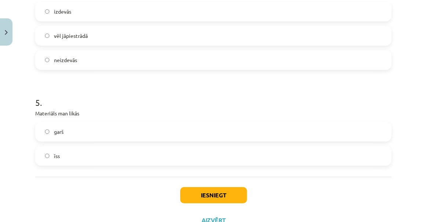
click at [75, 136] on label "garš" at bounding box center [213, 131] width 355 height 18
click at [213, 197] on button "Iesniegt" at bounding box center [213, 195] width 67 height 16
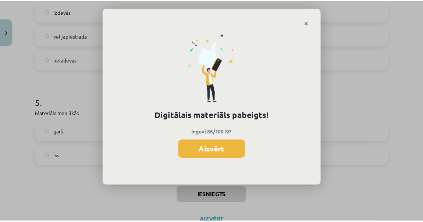
scroll to position [652, 0]
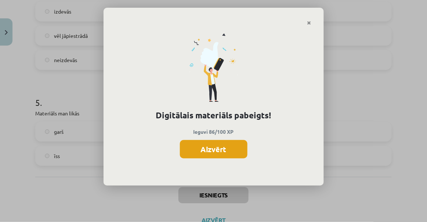
click at [208, 146] on button "Aizvērt" at bounding box center [214, 149] width 68 height 18
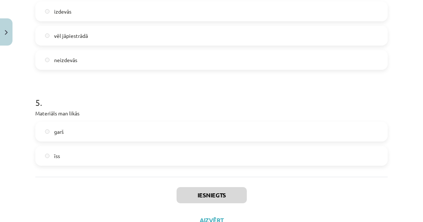
scroll to position [498, 0]
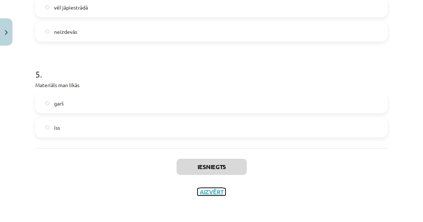
click at [205, 191] on button "Aizvērt" at bounding box center [211, 191] width 28 height 7
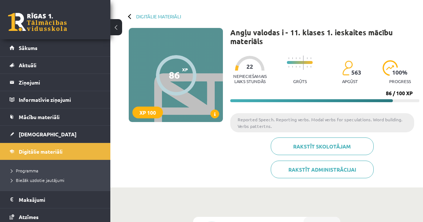
scroll to position [0, 0]
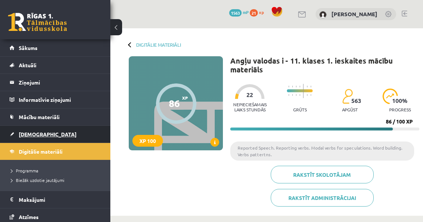
click at [33, 137] on link "[DEMOGRAPHIC_DATA]" at bounding box center [56, 134] width 92 height 17
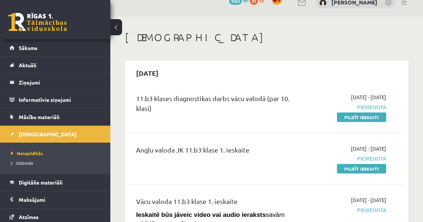
scroll to position [33, 0]
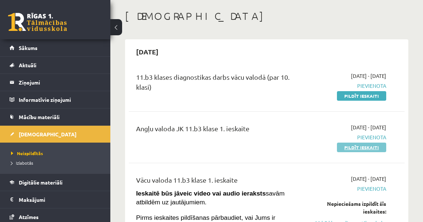
click at [380, 146] on link "Pildīt ieskaiti" at bounding box center [361, 148] width 49 height 10
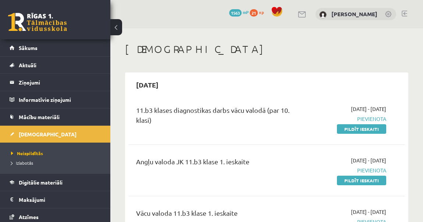
scroll to position [0, 0]
click at [58, 49] on link "Sākums" at bounding box center [56, 47] width 92 height 17
